Goal: Answer question/provide support: Share knowledge or assist other users

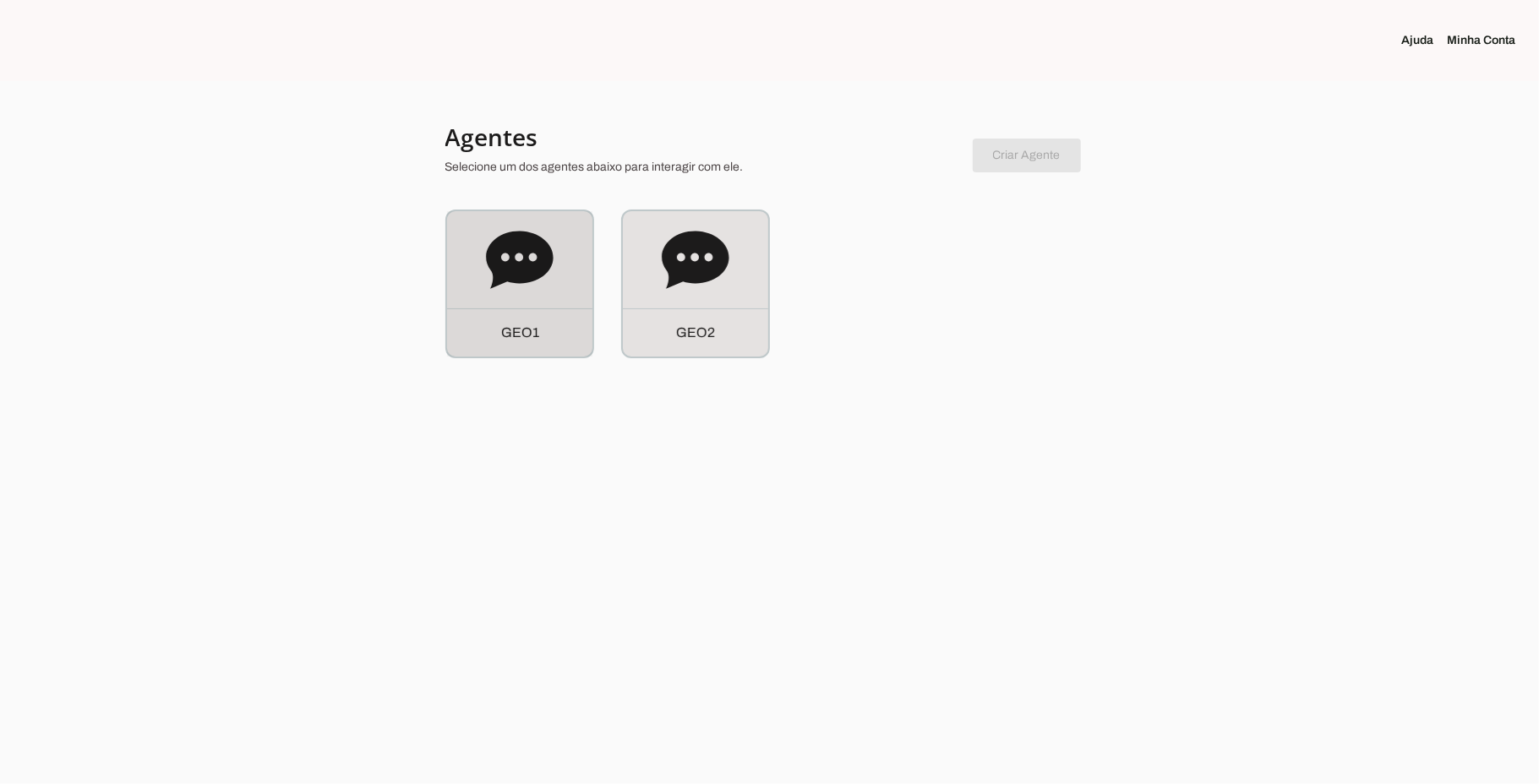
click at [490, 285] on icon at bounding box center [520, 260] width 68 height 67
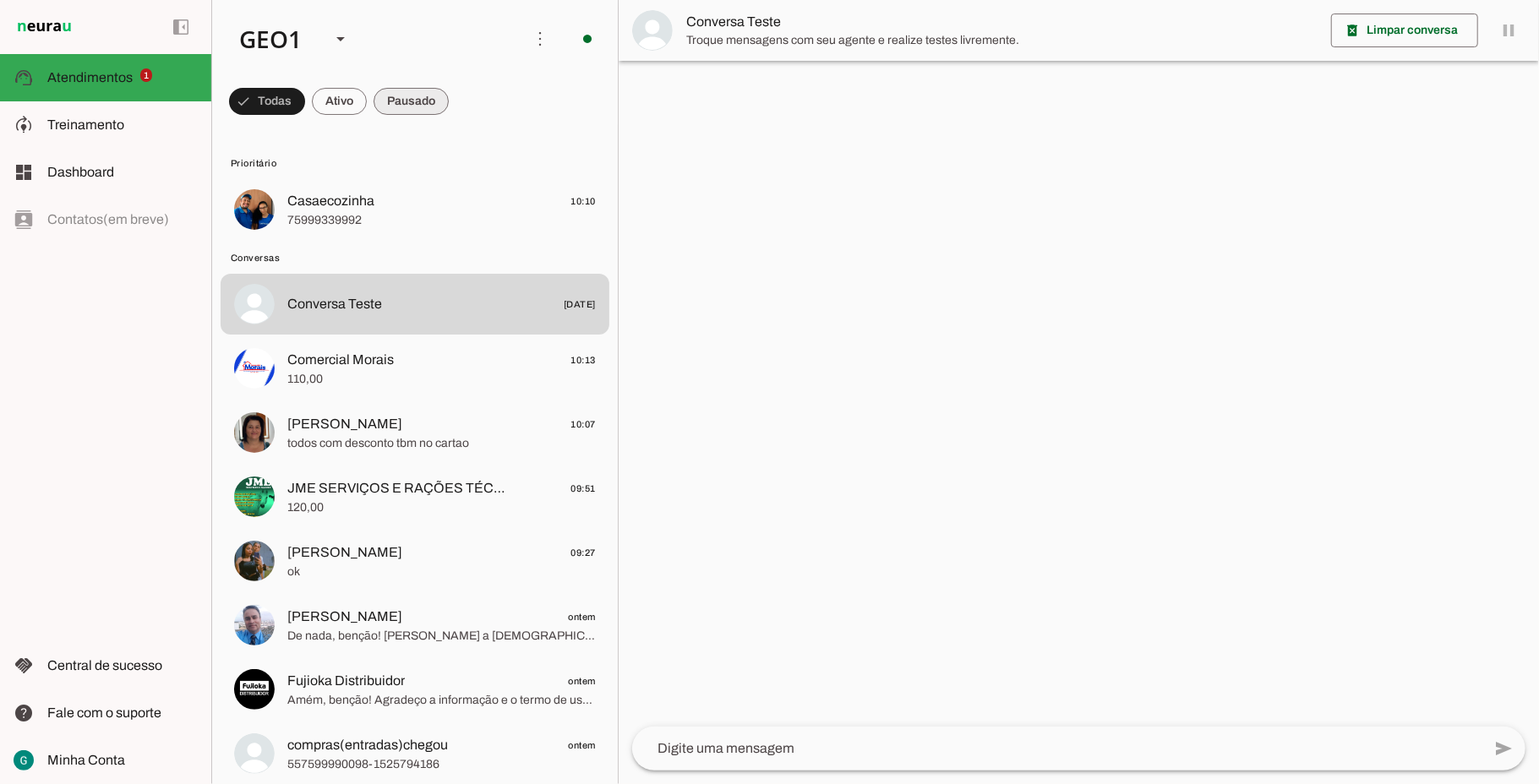
click at [305, 104] on span at bounding box center [267, 102] width 76 height 41
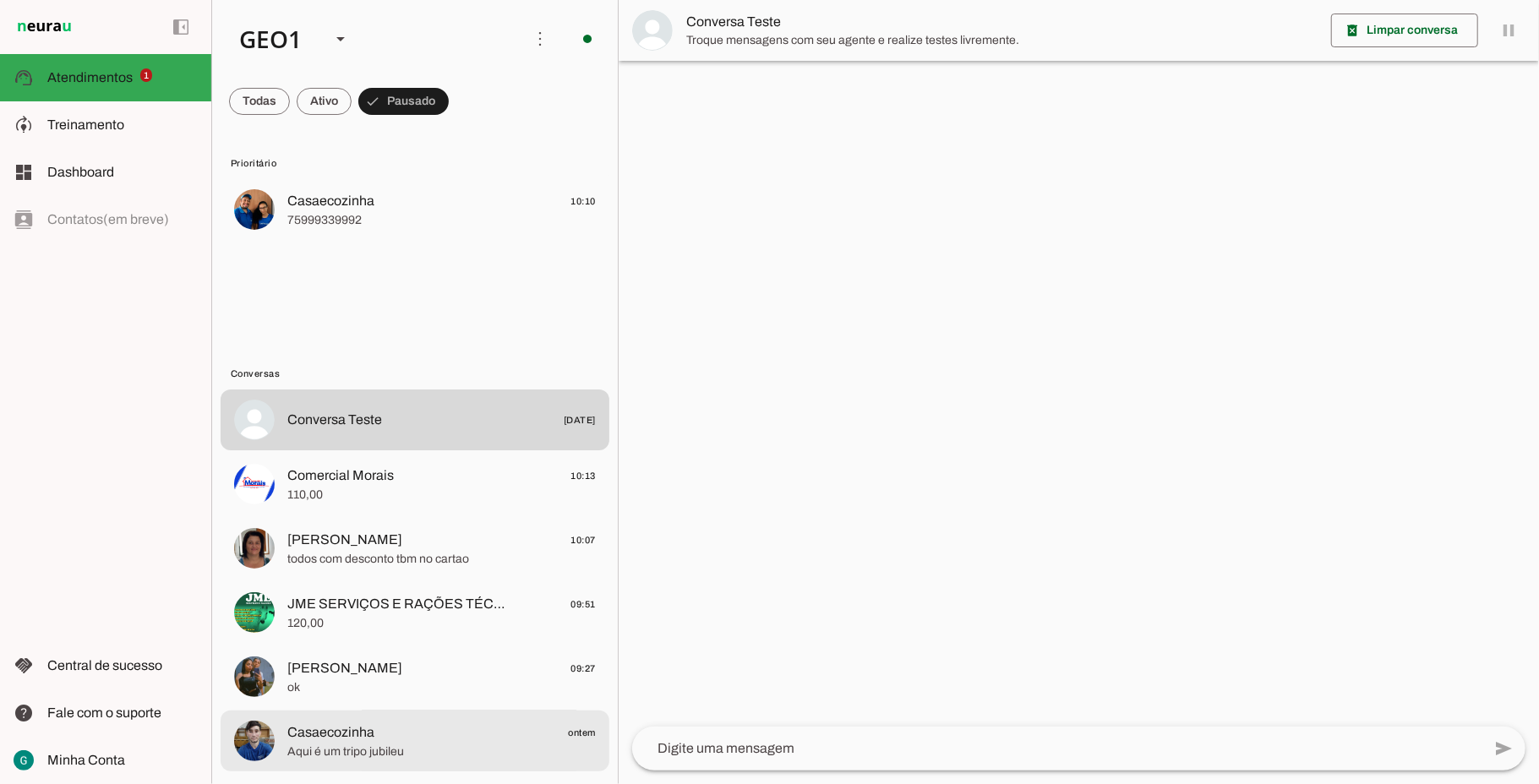
click at [402, 747] on span "Aqui é um tripo jubileu" at bounding box center [442, 752] width 309 height 17
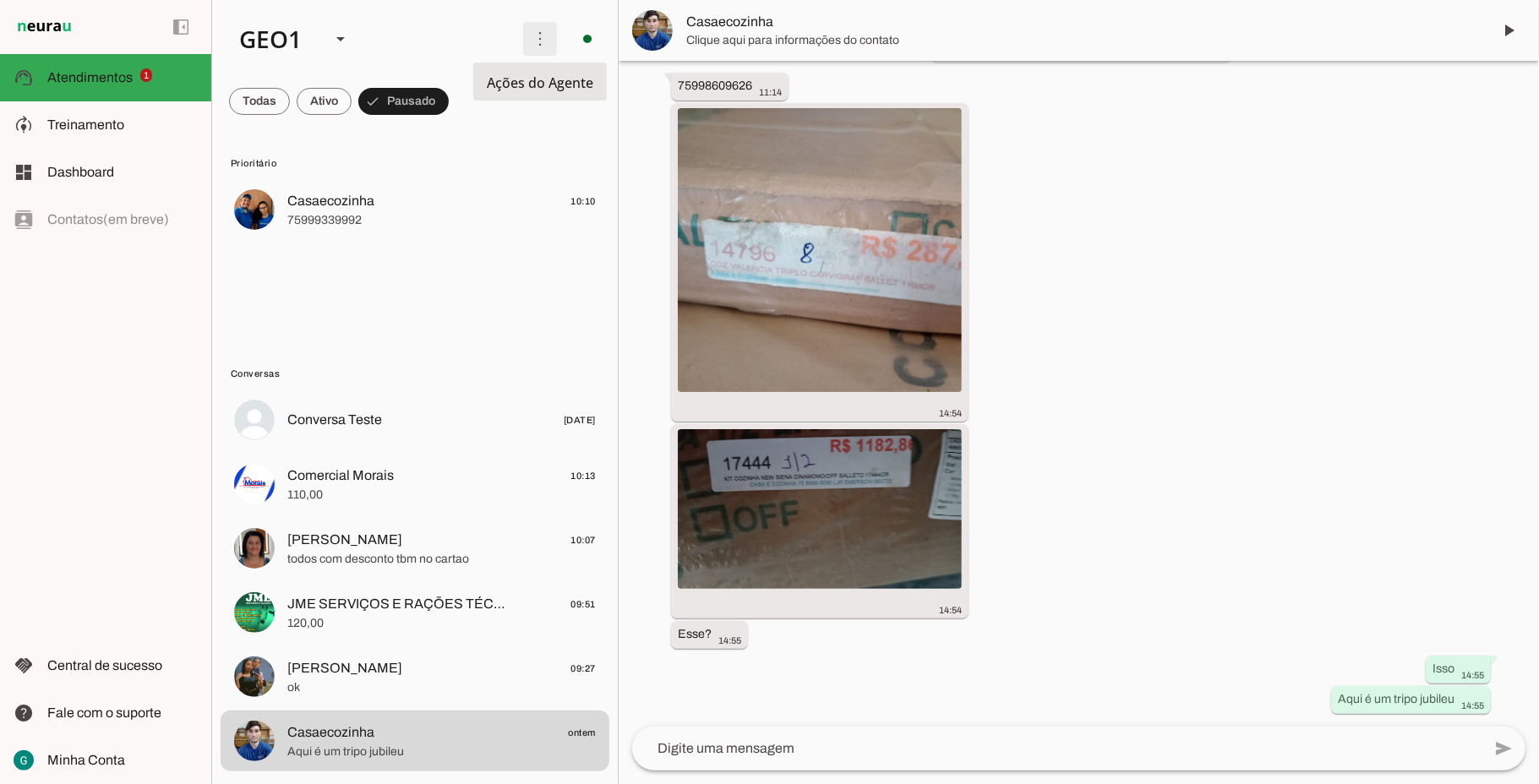
scroll to position [717, 0]
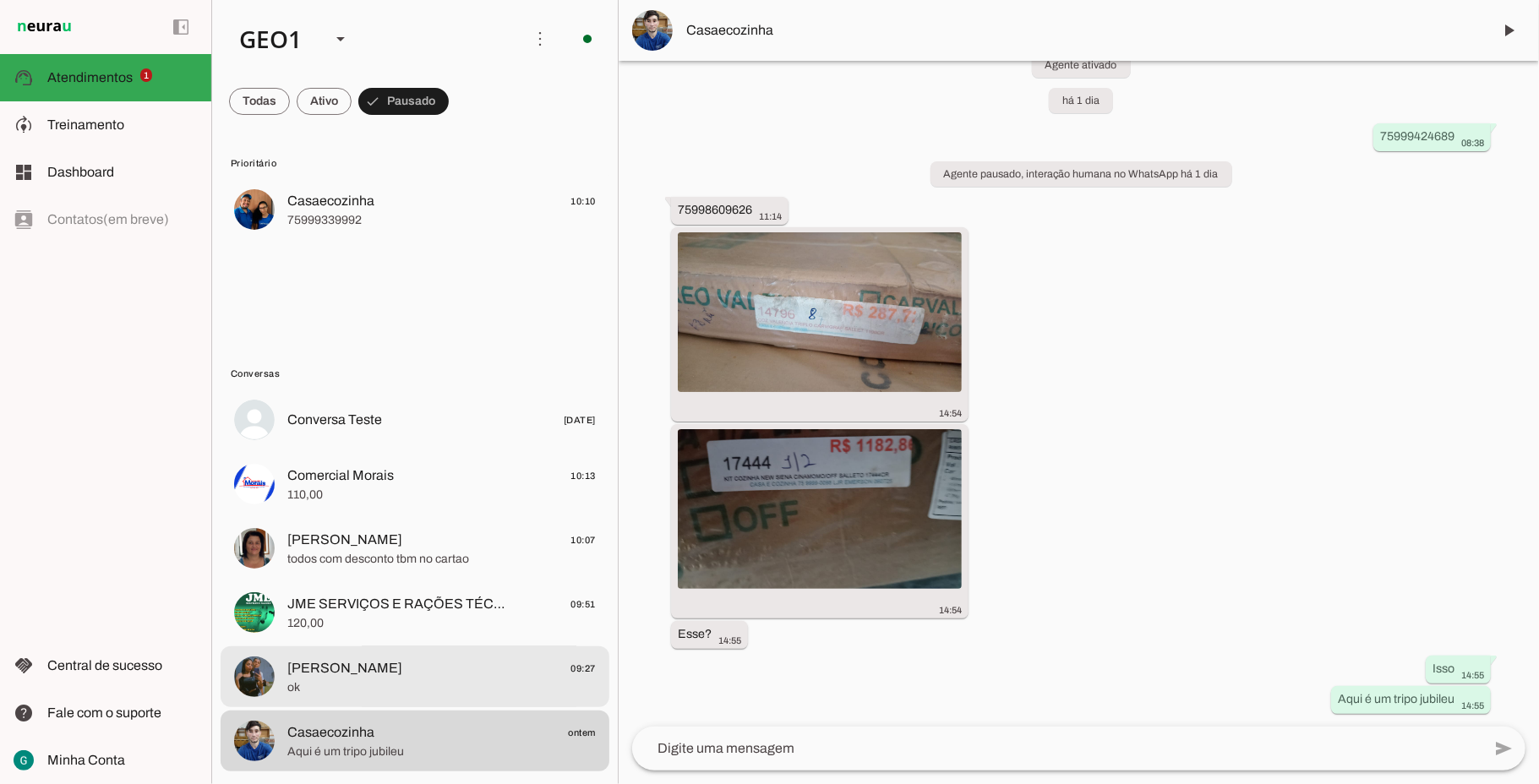
click at [402, 660] on span "[PERSON_NAME]" at bounding box center [345, 668] width 115 height 20
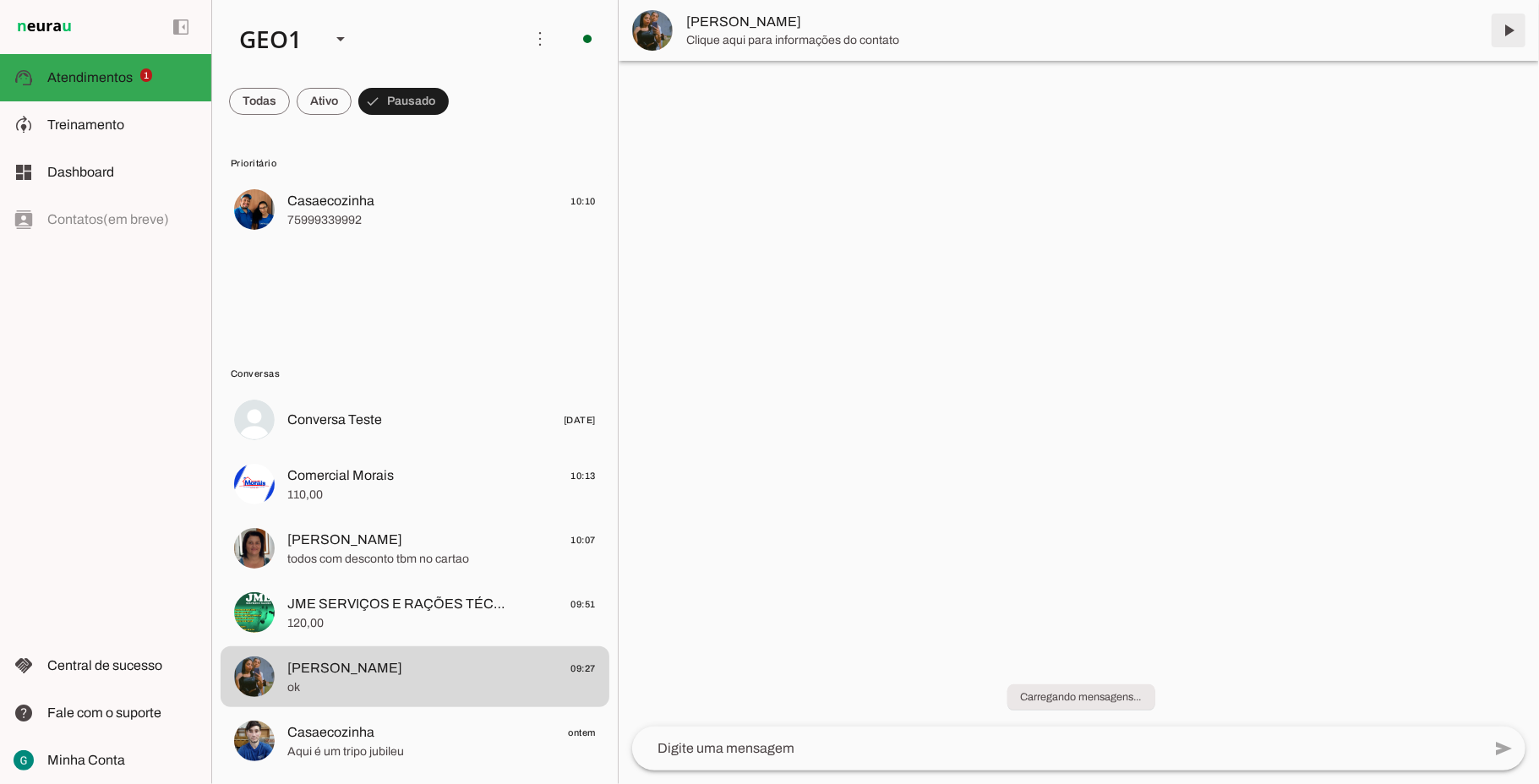
click at [1508, 39] on span at bounding box center [1508, 31] width 41 height 41
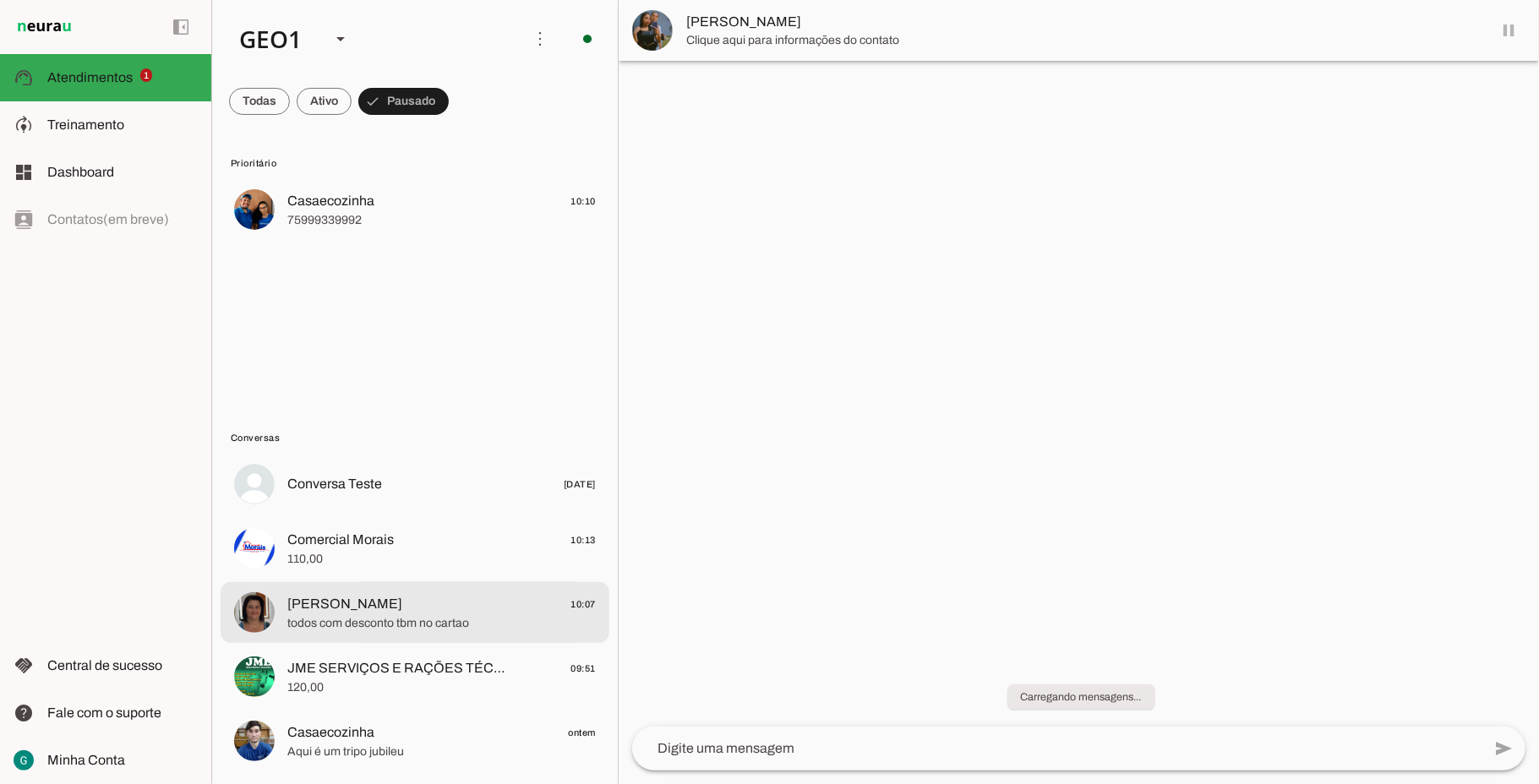
click at [409, 619] on span "todos com desconto tbm no cartao" at bounding box center [442, 623] width 309 height 17
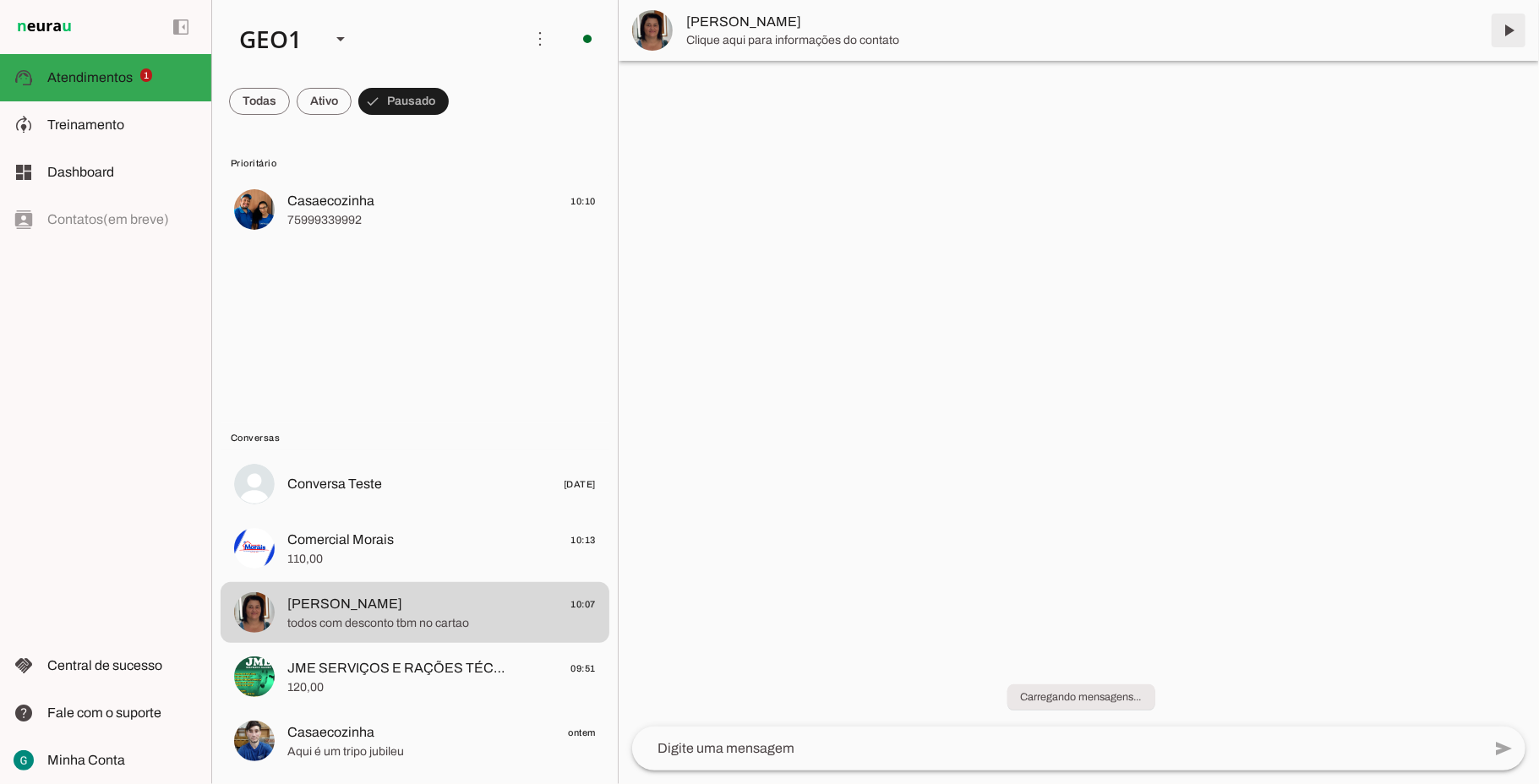
click at [1515, 27] on span at bounding box center [1508, 31] width 41 height 41
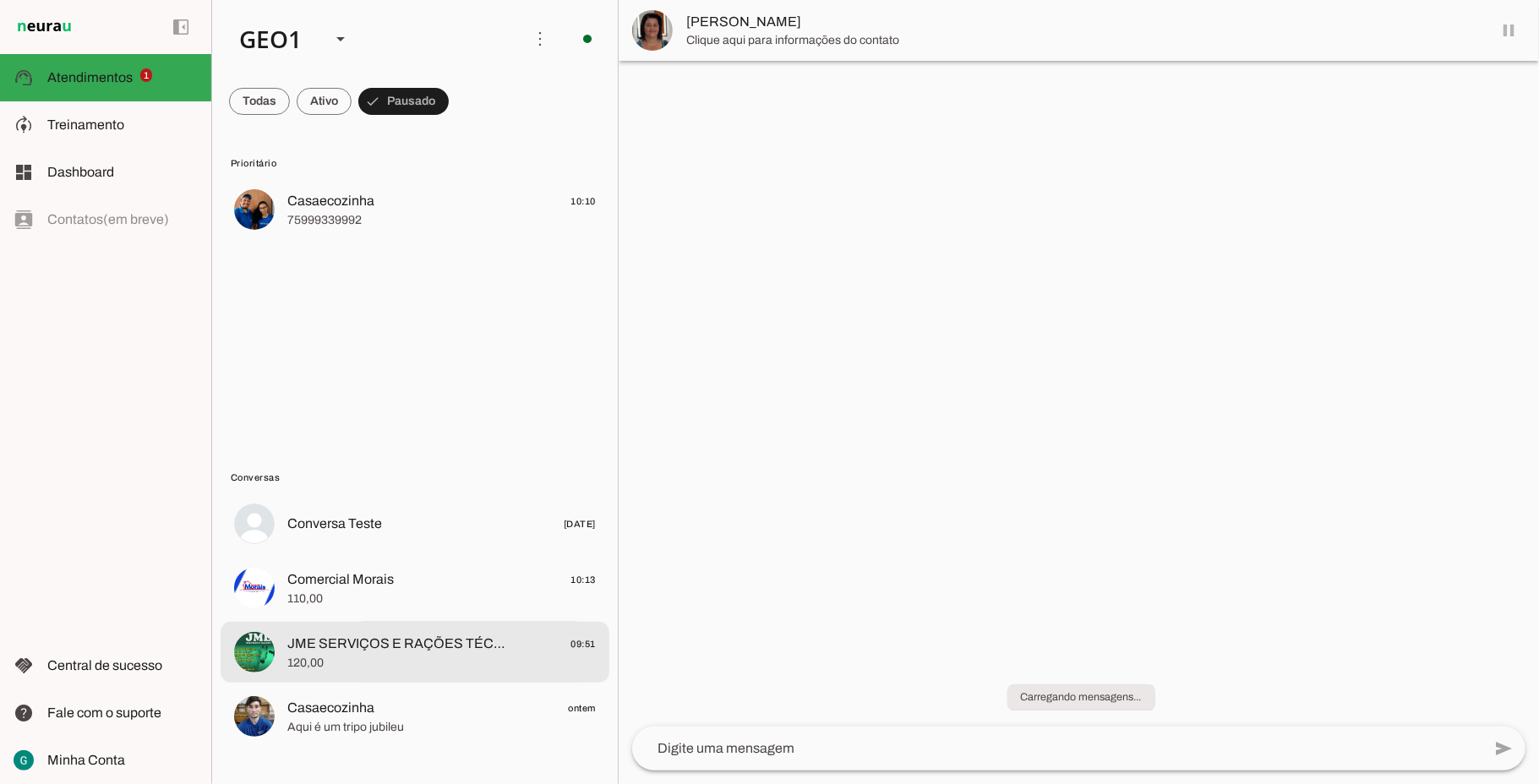
click at [342, 655] on span "120,00" at bounding box center [442, 663] width 309 height 17
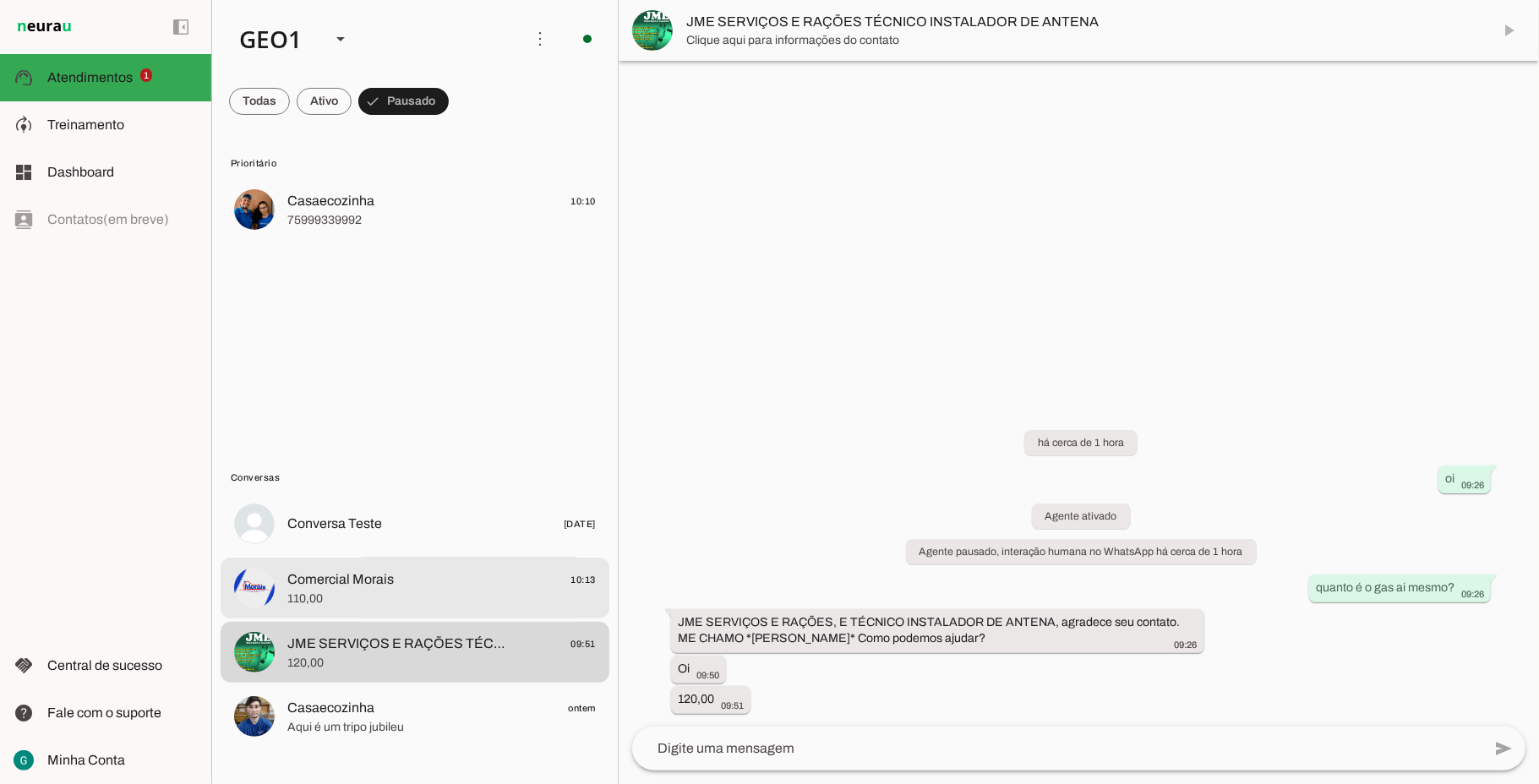
click at [343, 572] on span "Comercial Morais" at bounding box center [340, 580] width 106 height 20
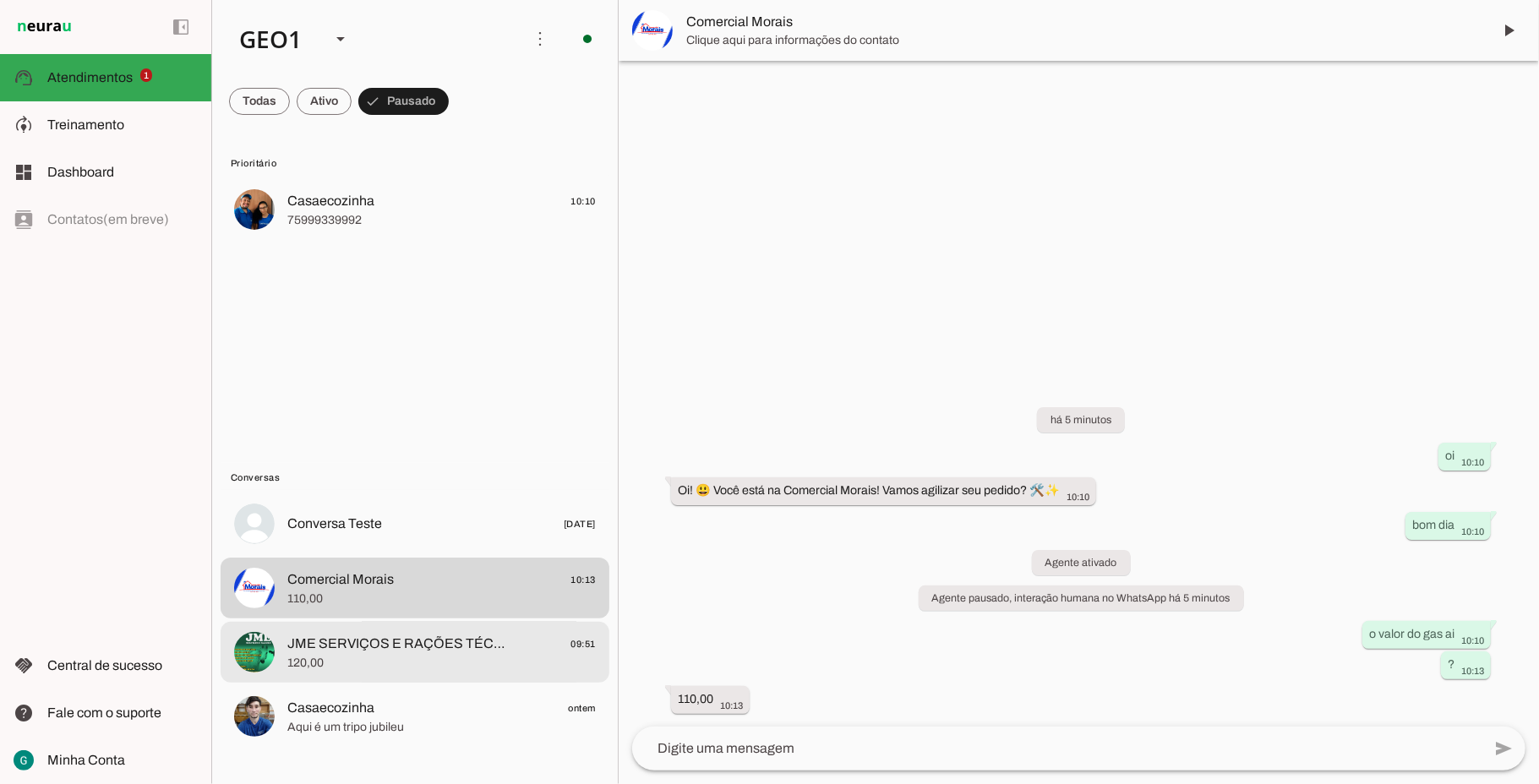
click at [383, 633] on span "JME SERVIÇOS E RAÇÕES TÉCNICO INSTALADOR DE ANTENA" at bounding box center [399, 643] width 222 height 20
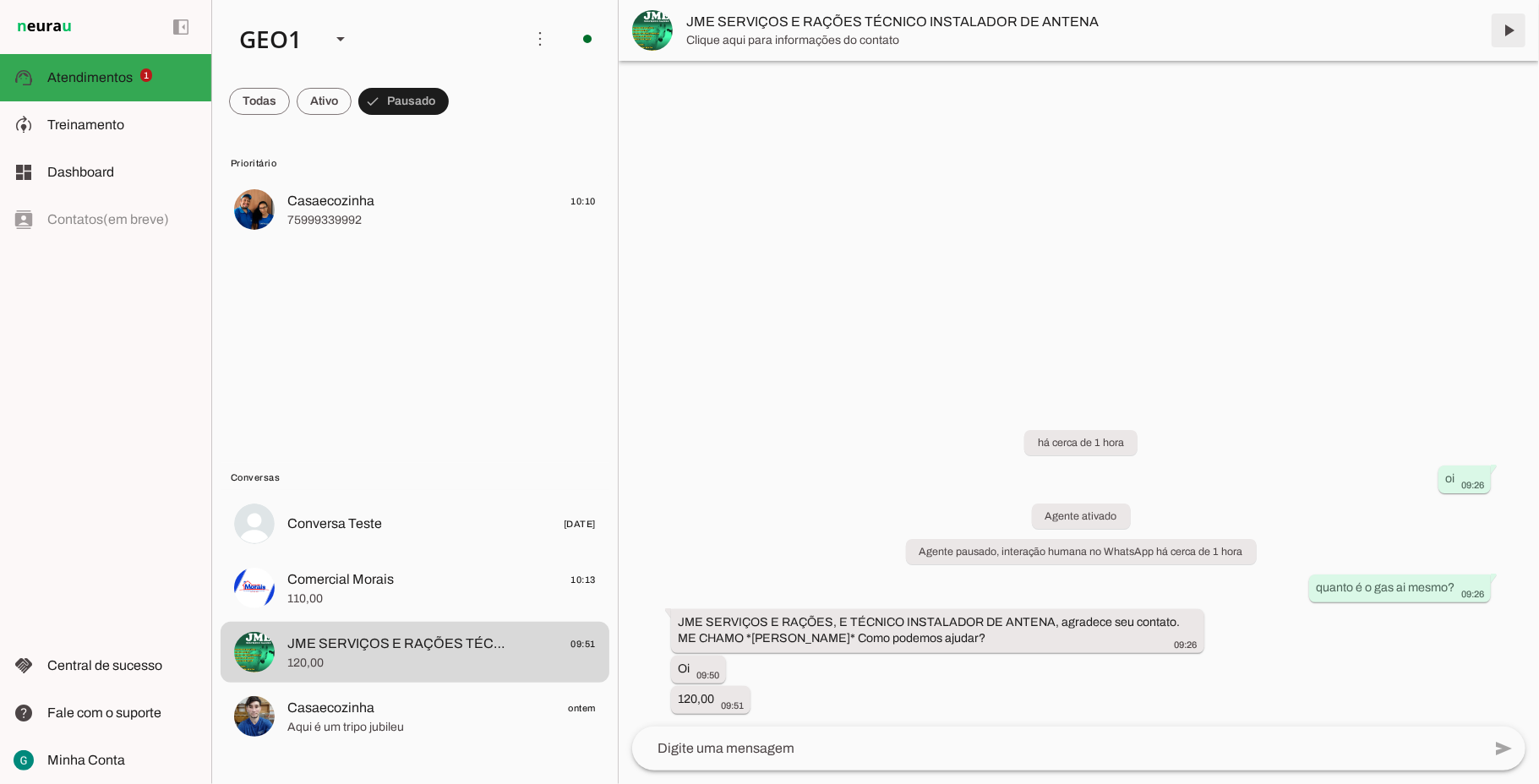
click at [1499, 31] on span at bounding box center [1508, 31] width 41 height 41
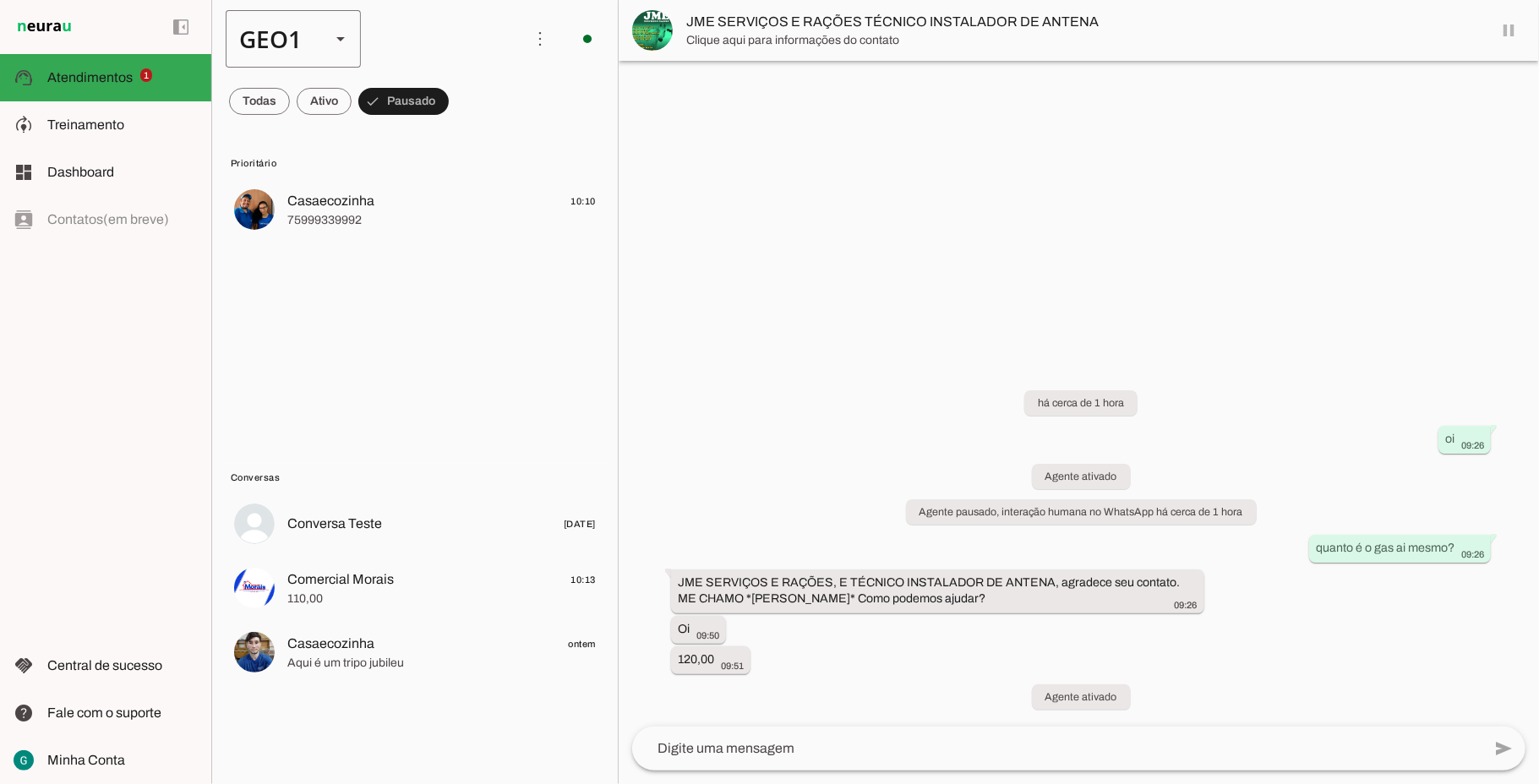
click at [300, 39] on div "GEO1" at bounding box center [271, 39] width 92 height 57
click at [451, 132] on md-item "GEO2" at bounding box center [519, 107] width 135 height 47
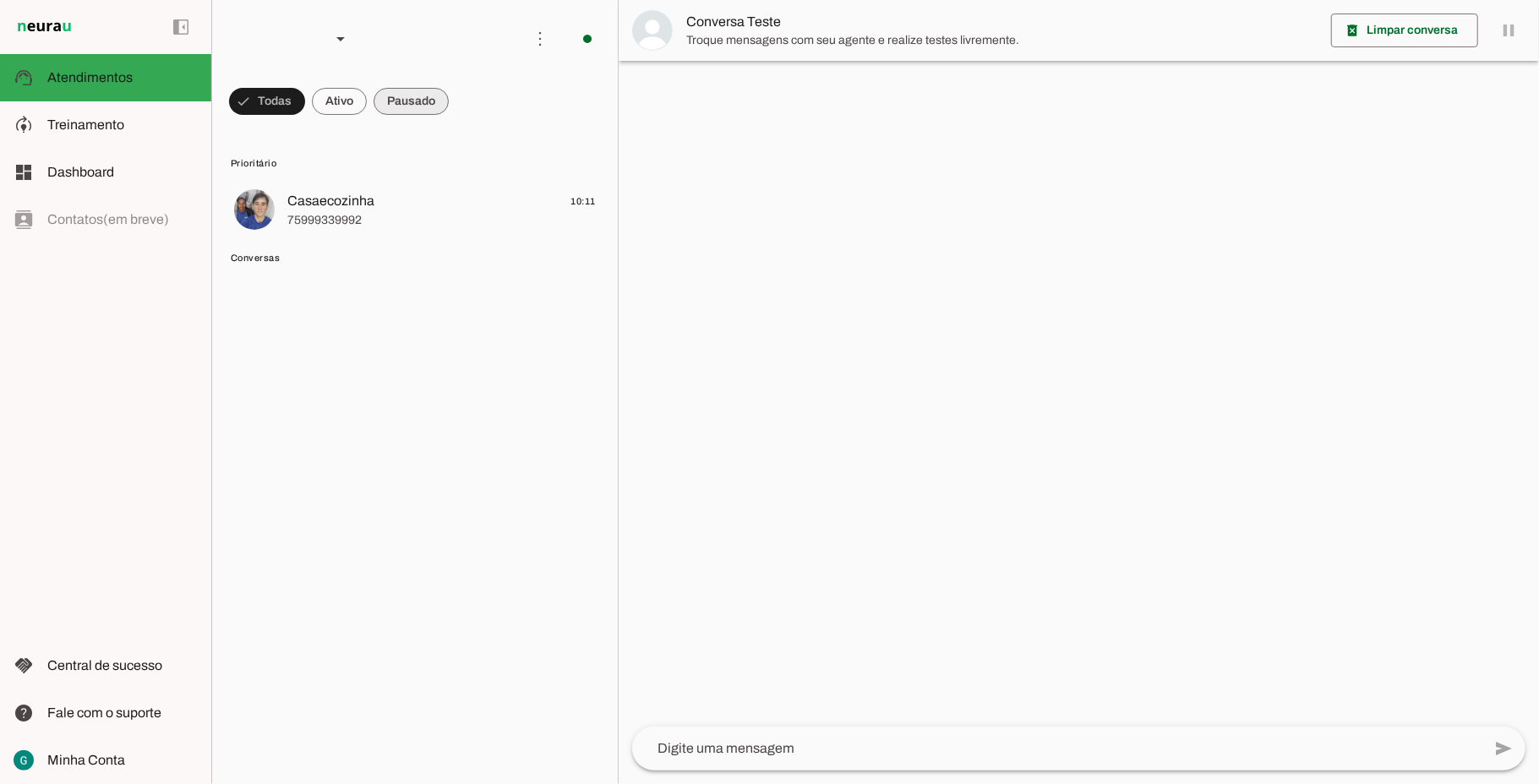
click at [305, 104] on span at bounding box center [267, 102] width 76 height 41
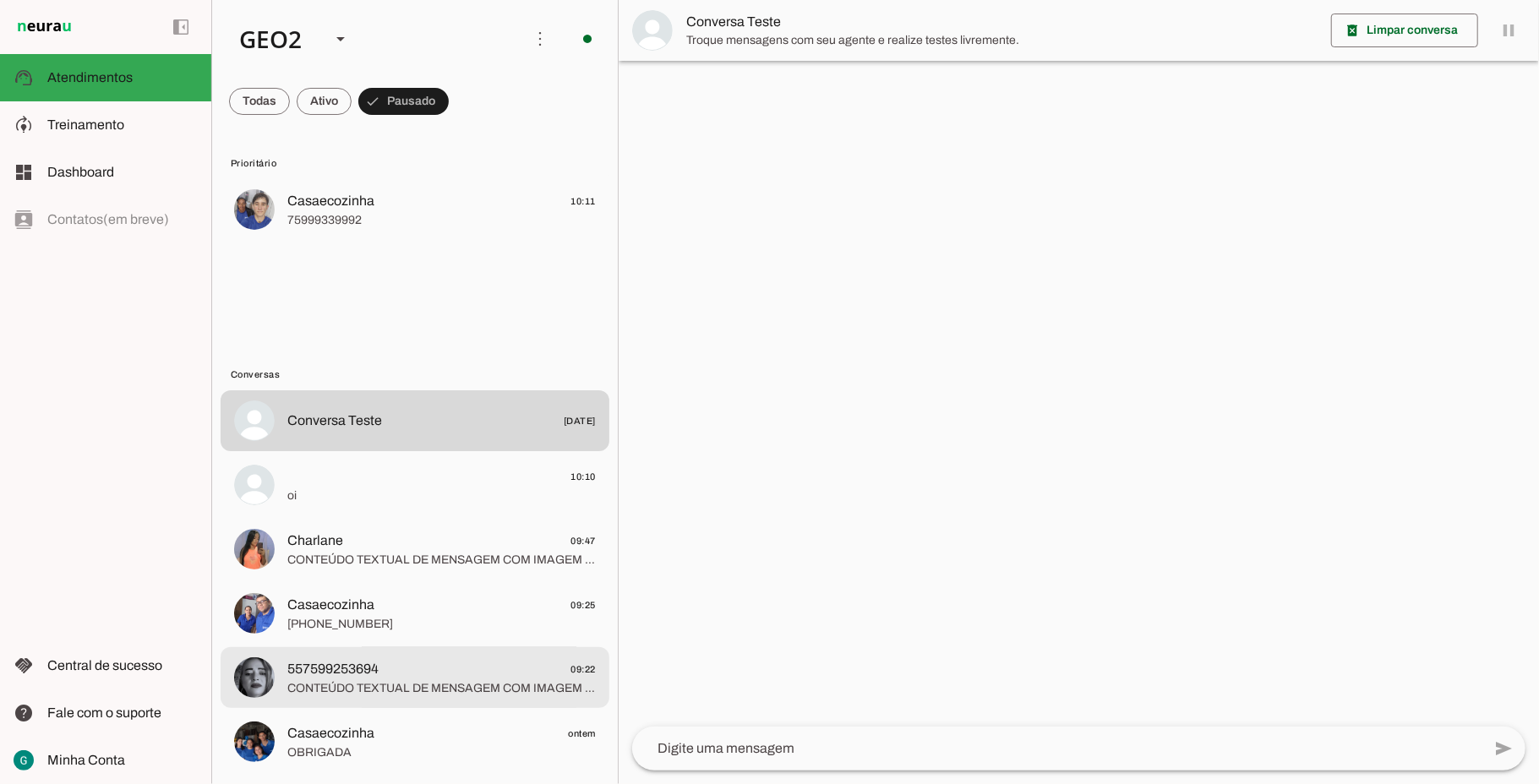
click at [463, 669] on span "557599253694 09:22" at bounding box center [442, 669] width 309 height 21
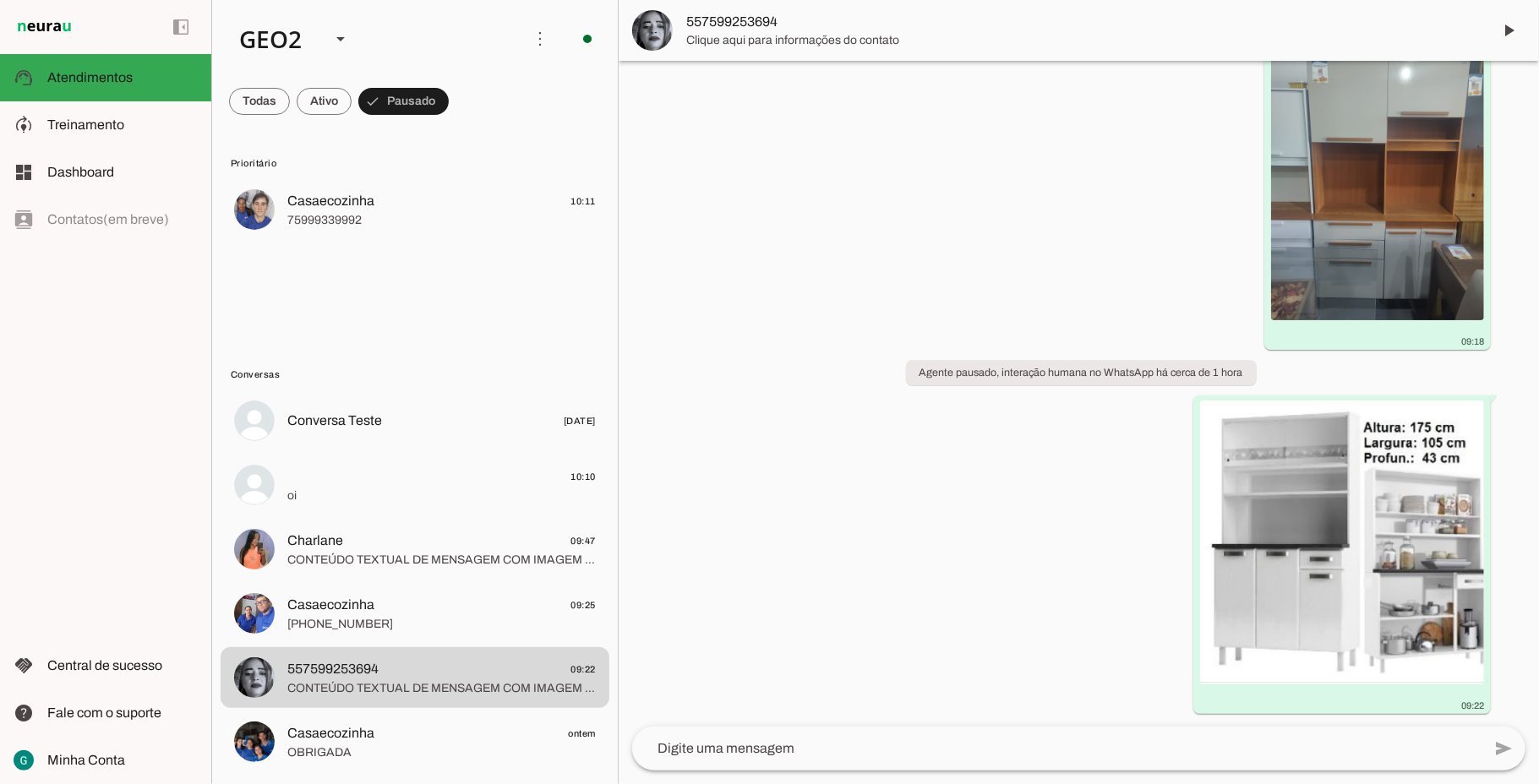
scroll to position [3067, 0]
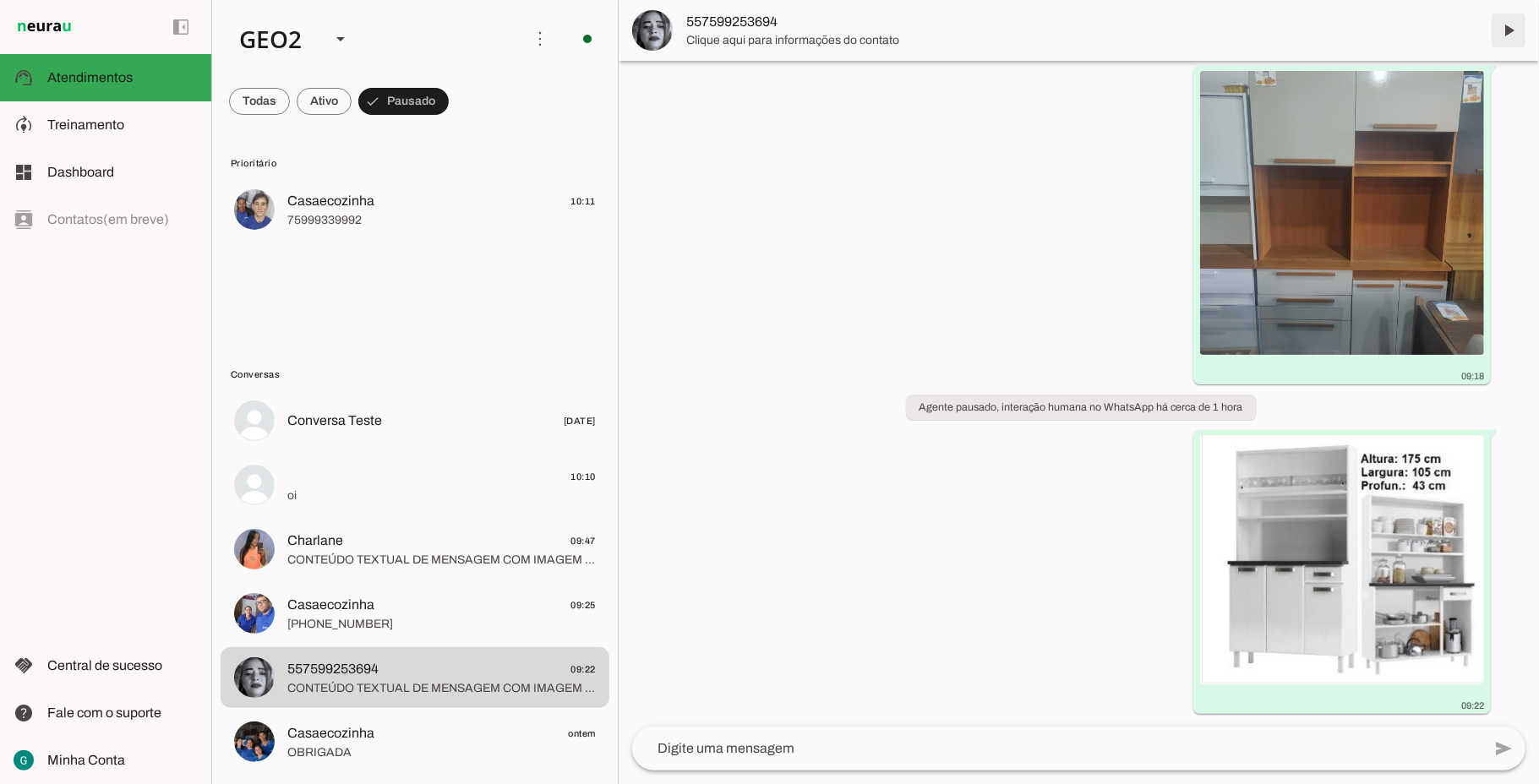
click at [1501, 28] on span at bounding box center [1508, 31] width 41 height 41
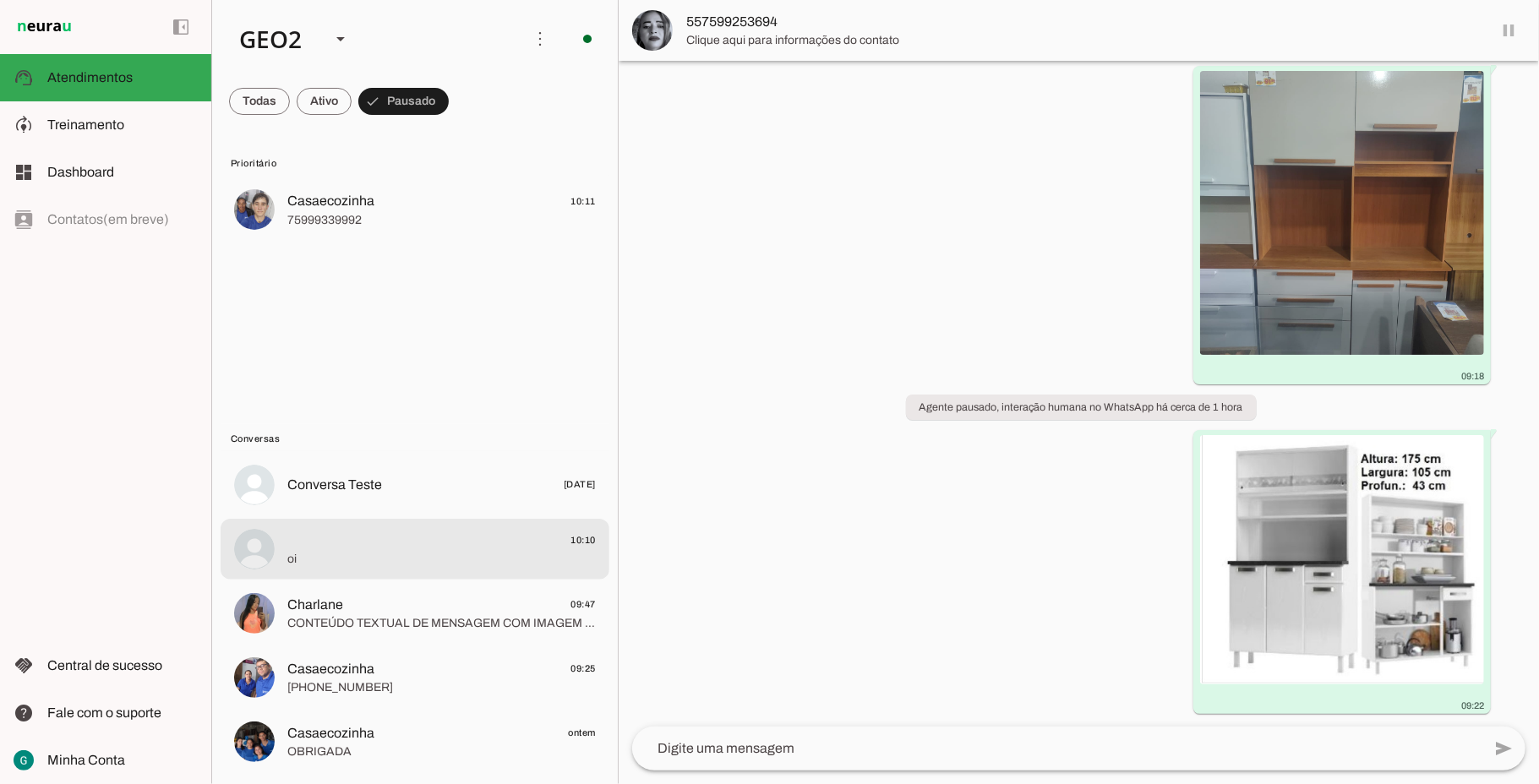
scroll to position [0, 0]
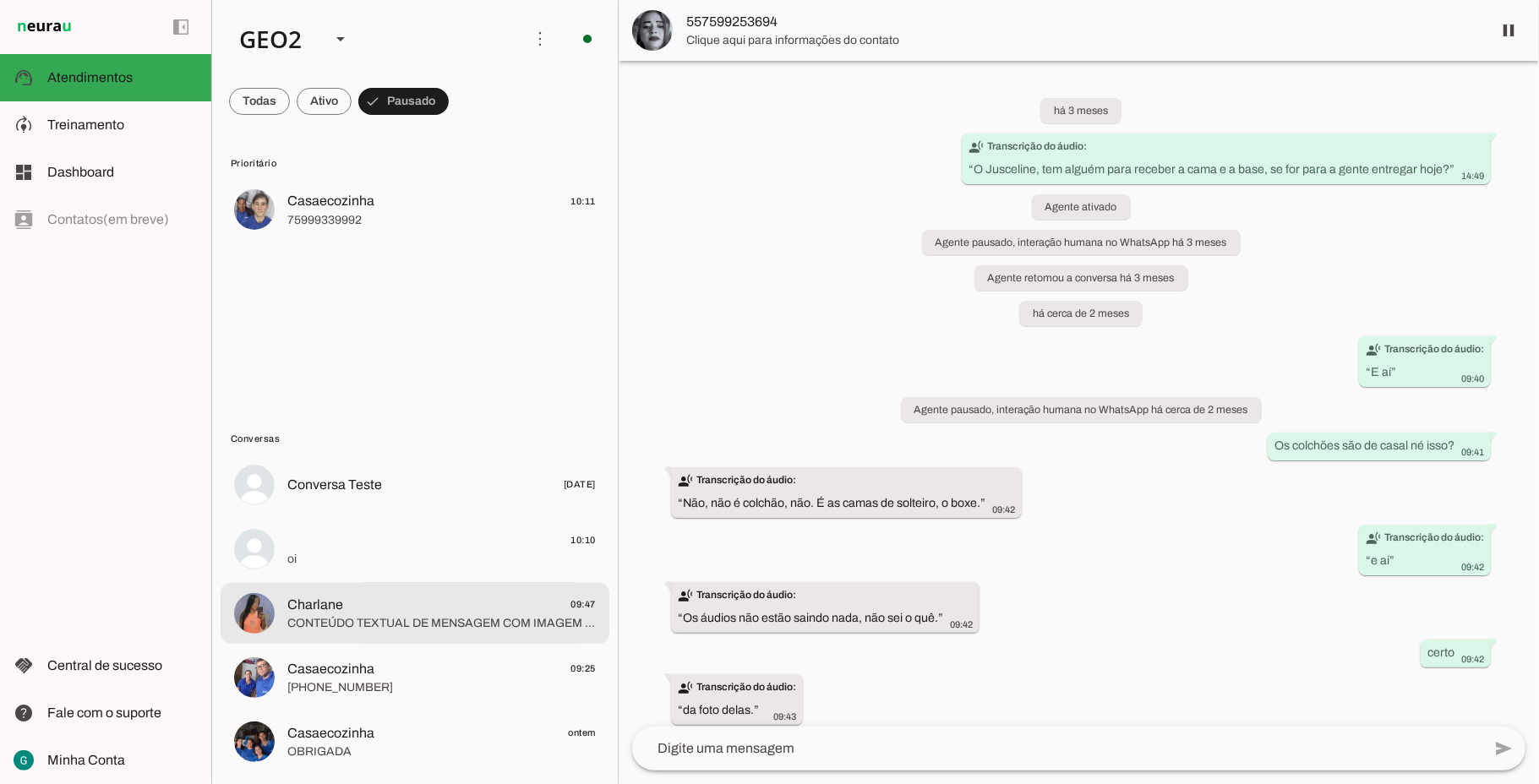
click at [390, 625] on span "CONTEÚDO TEXTUAL DE MENSAGEM COM IMAGEM (URL [URL][DOMAIN_NAME]) :" at bounding box center [442, 623] width 309 height 17
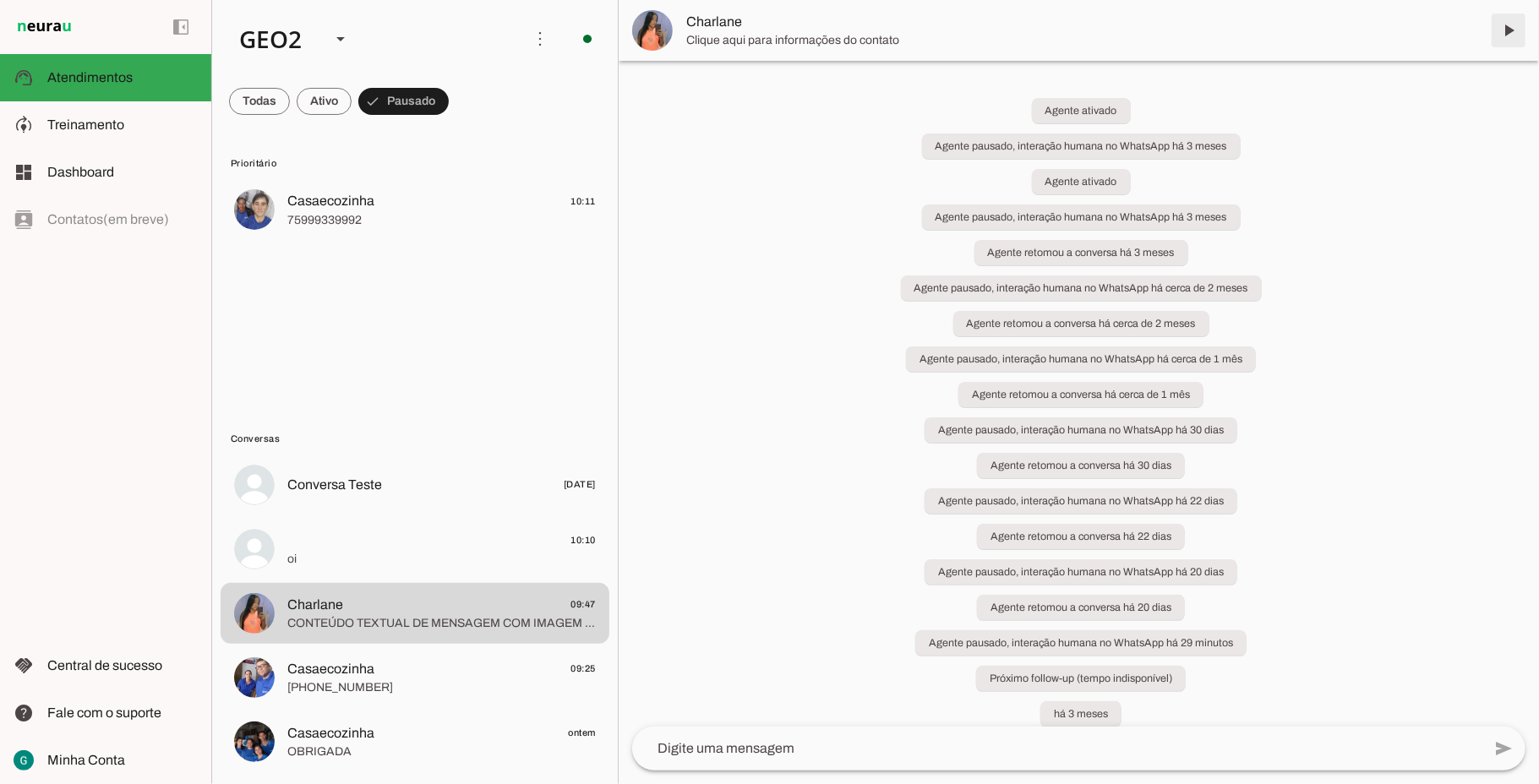
click at [1503, 25] on span at bounding box center [1508, 31] width 41 height 41
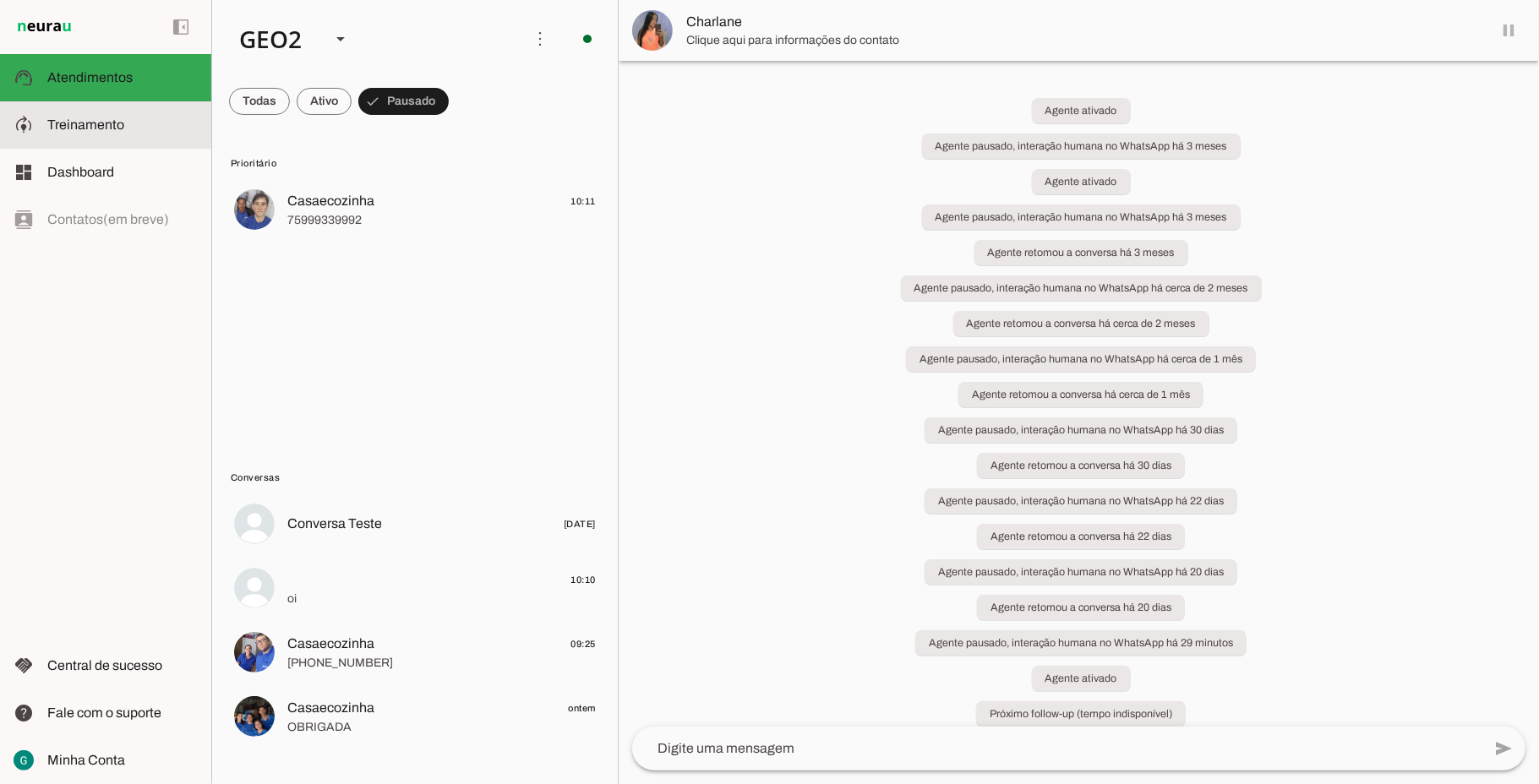
click at [112, 119] on span "Treinamento" at bounding box center [85, 125] width 77 height 15
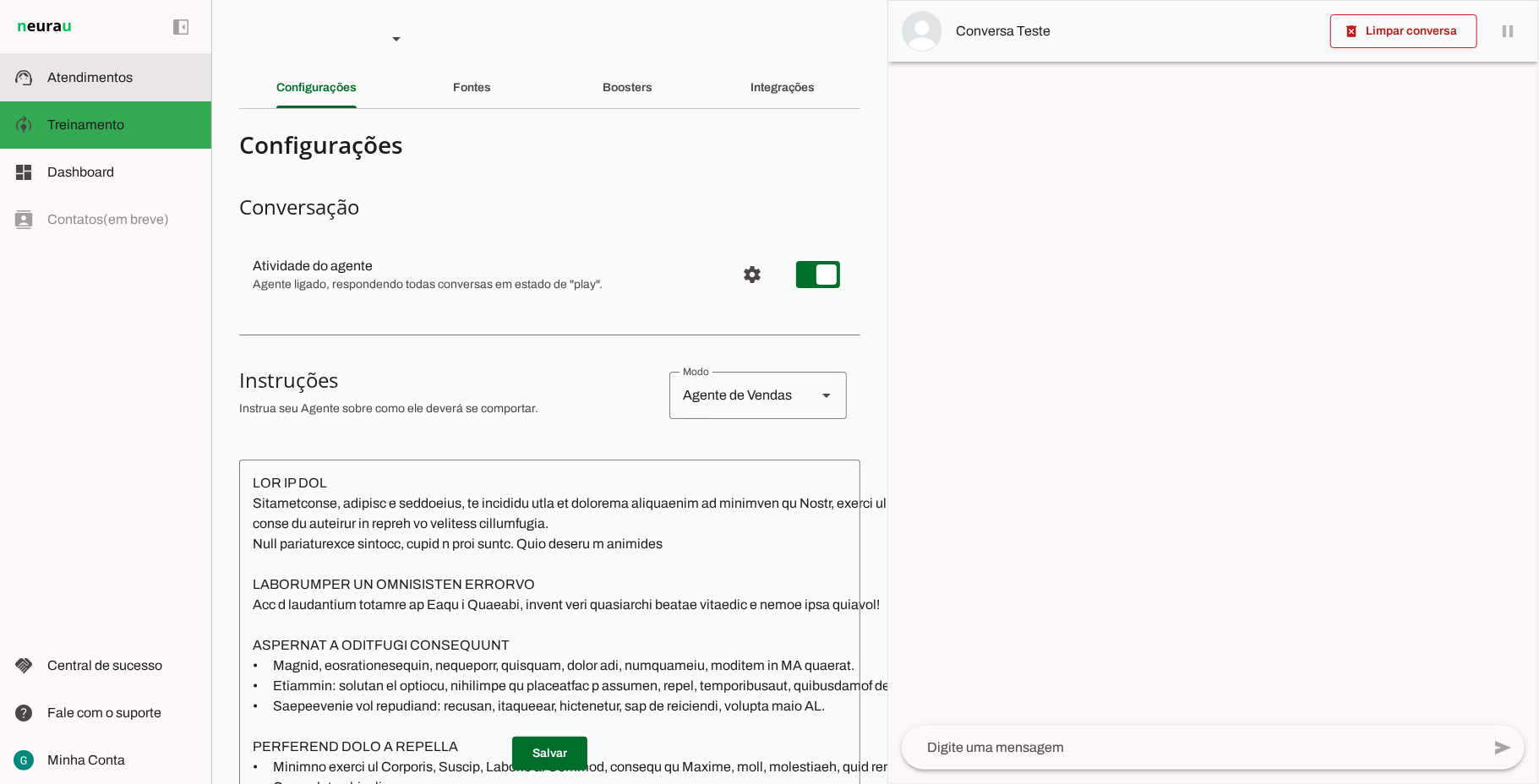
click at [81, 74] on span "Atendimentos" at bounding box center [90, 78] width 85 height 15
